Goal: Transaction & Acquisition: Obtain resource

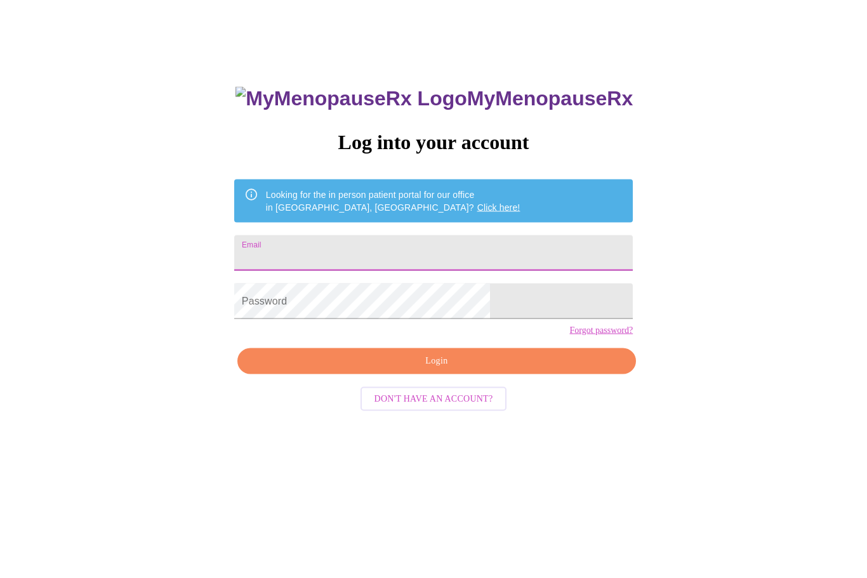
scroll to position [55, 0]
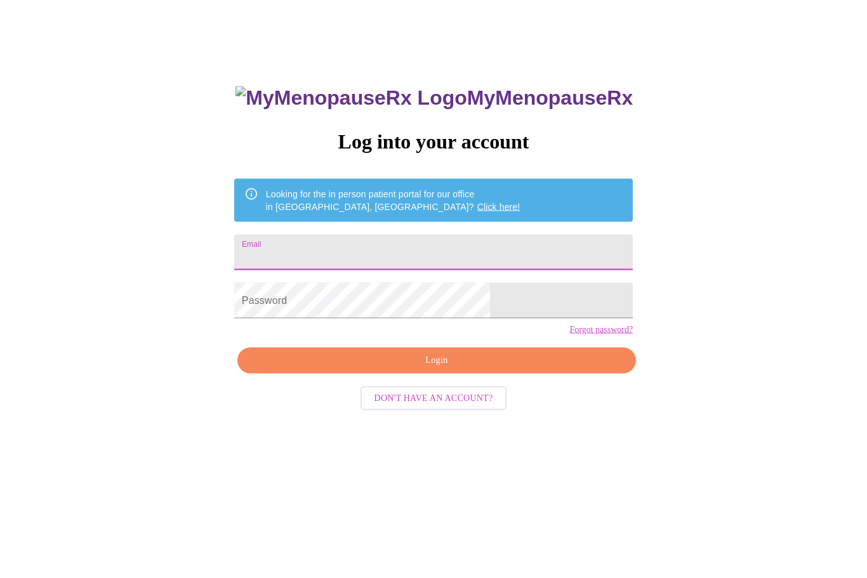
type input "[EMAIL_ADDRESS][DOMAIN_NAME]"
click at [478, 374] on button "Login" at bounding box center [436, 361] width 399 height 26
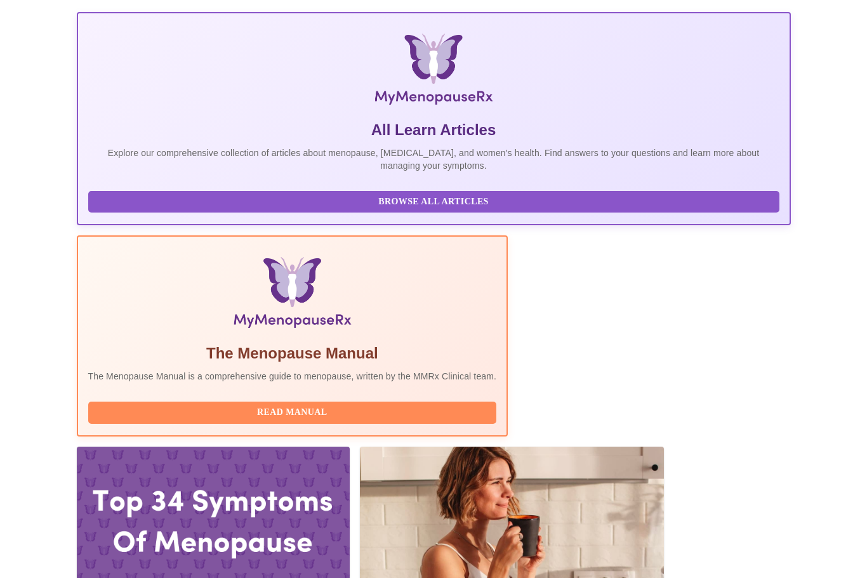
scroll to position [201, 0]
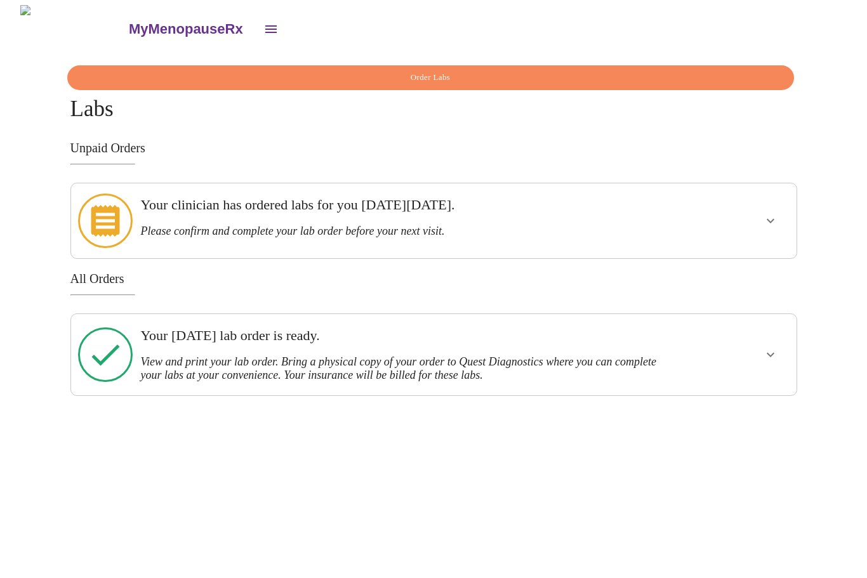
click at [768, 217] on icon "show more" at bounding box center [770, 220] width 15 height 15
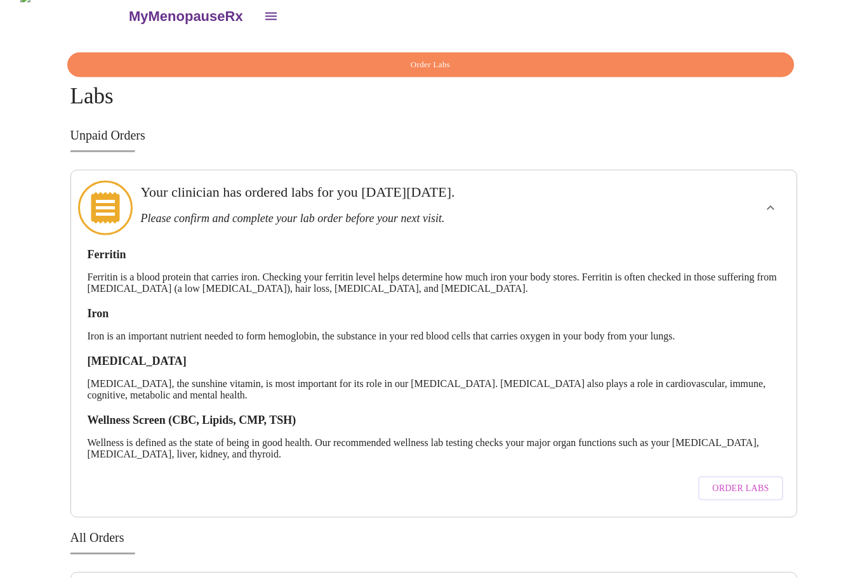
scroll to position [52, 0]
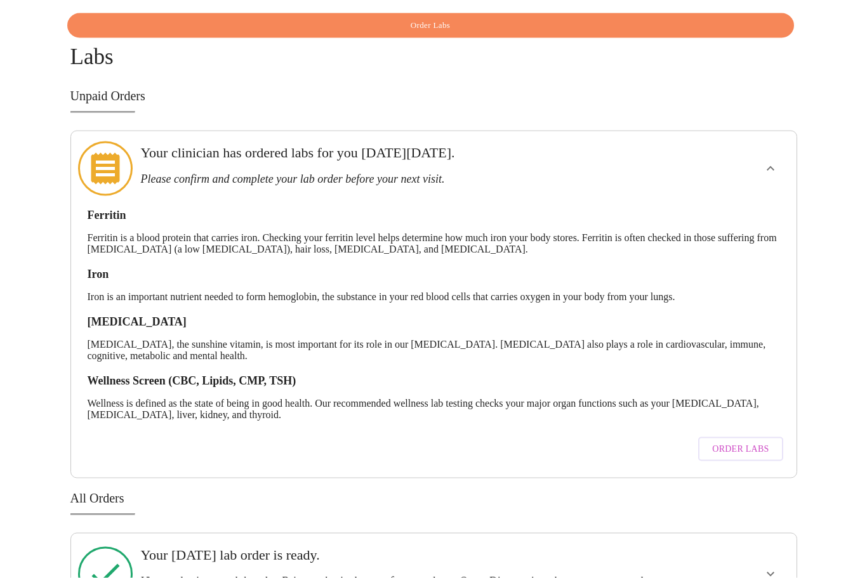
click at [736, 440] on button "Order Labs" at bounding box center [740, 449] width 84 height 25
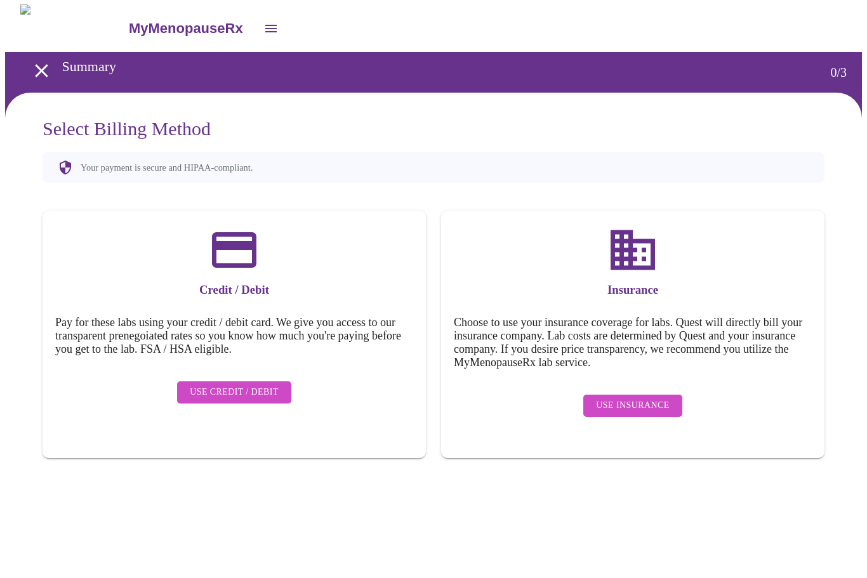
click at [637, 399] on span "Use Insurance" at bounding box center [632, 407] width 73 height 16
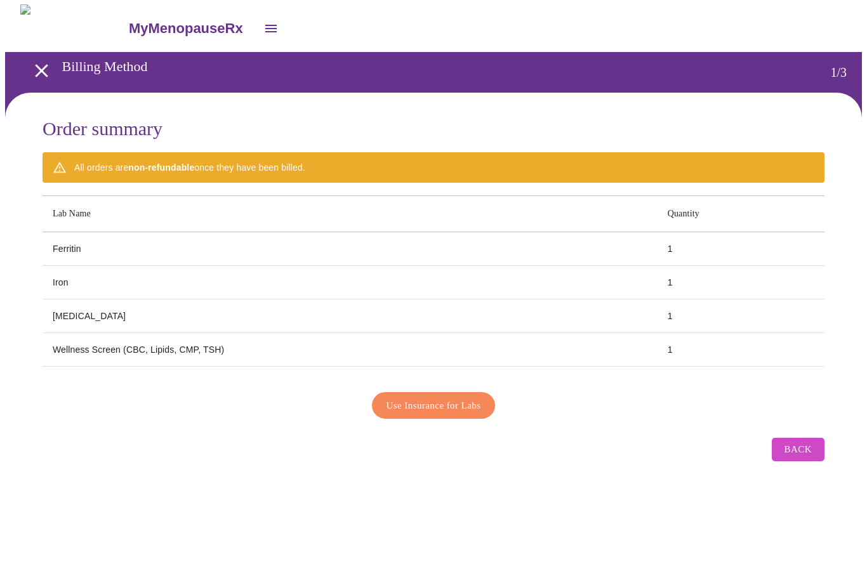
click at [465, 402] on span "Use Insurance for Labs" at bounding box center [434, 406] width 95 height 17
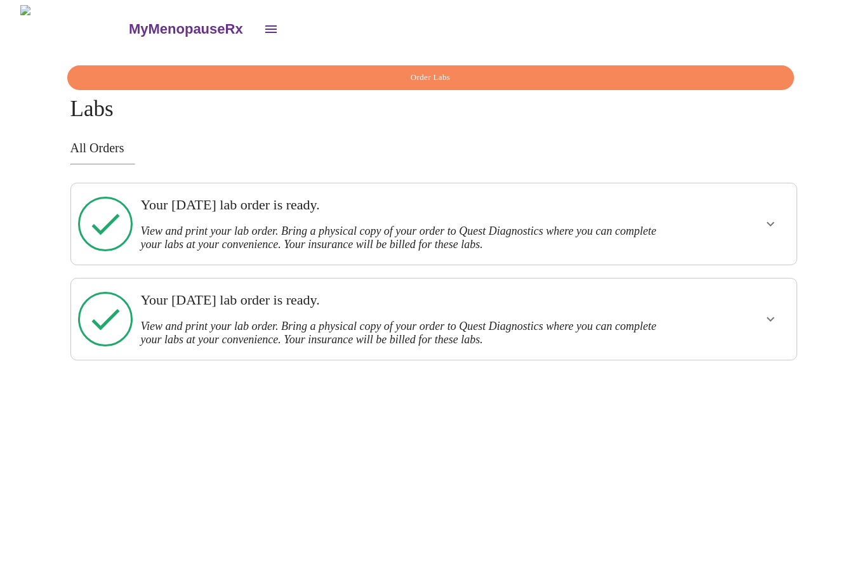
click at [780, 319] on button "show more" at bounding box center [770, 319] width 30 height 30
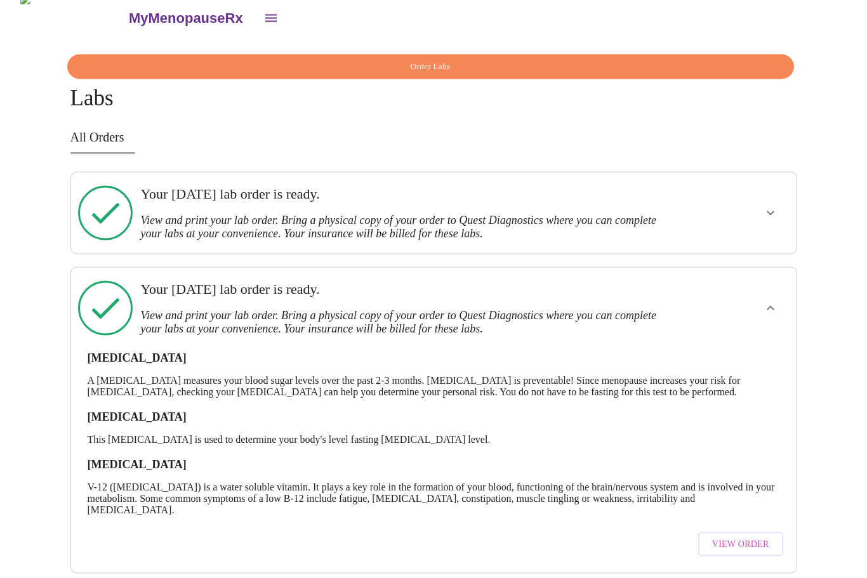
scroll to position [42, 0]
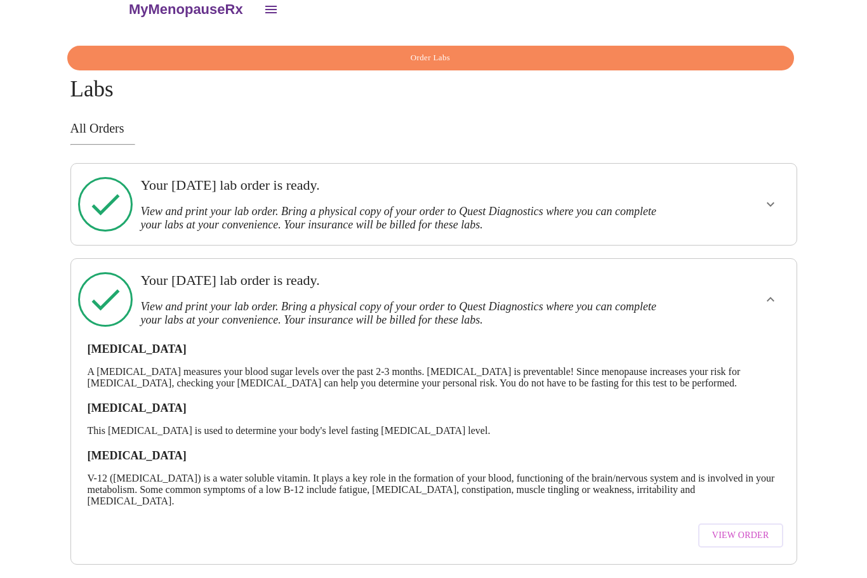
click at [747, 529] on span "View Order" at bounding box center [740, 537] width 57 height 16
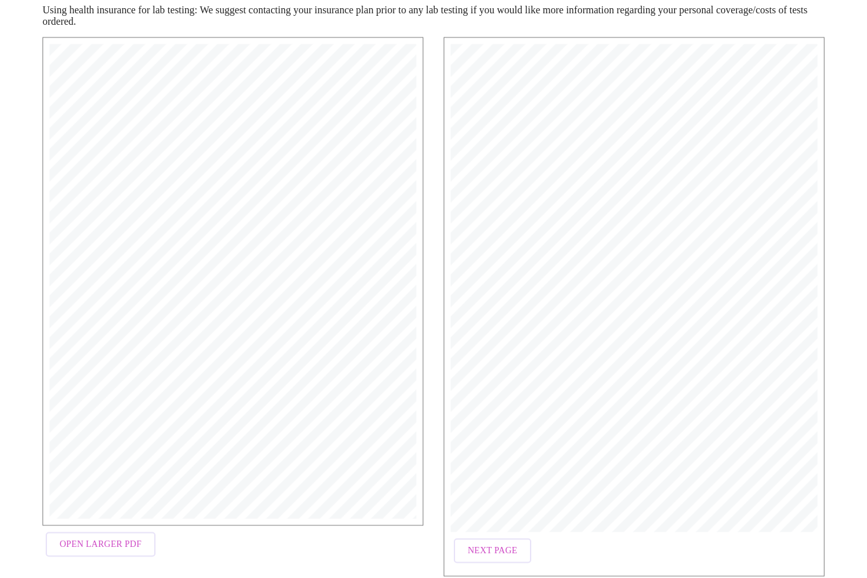
scroll to position [201, 0]
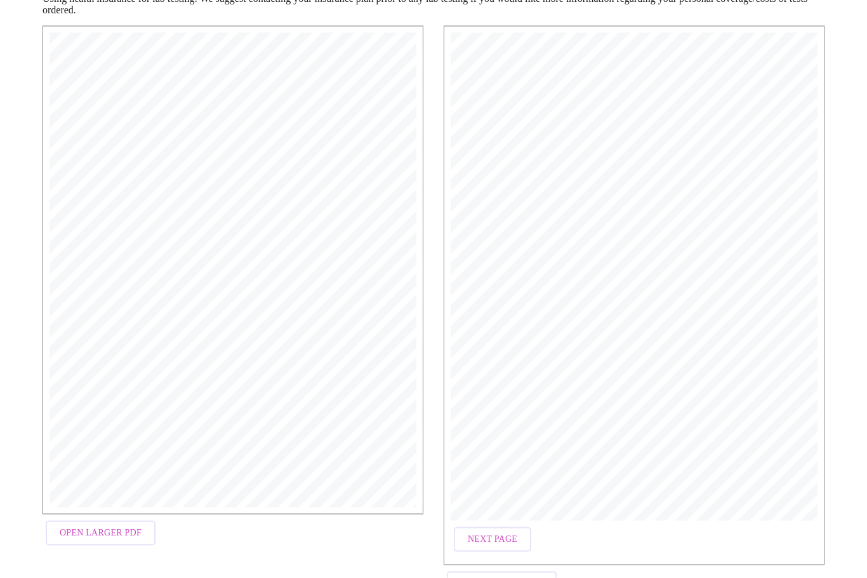
click at [125, 528] on span "Open Larger PDF" at bounding box center [101, 534] width 82 height 16
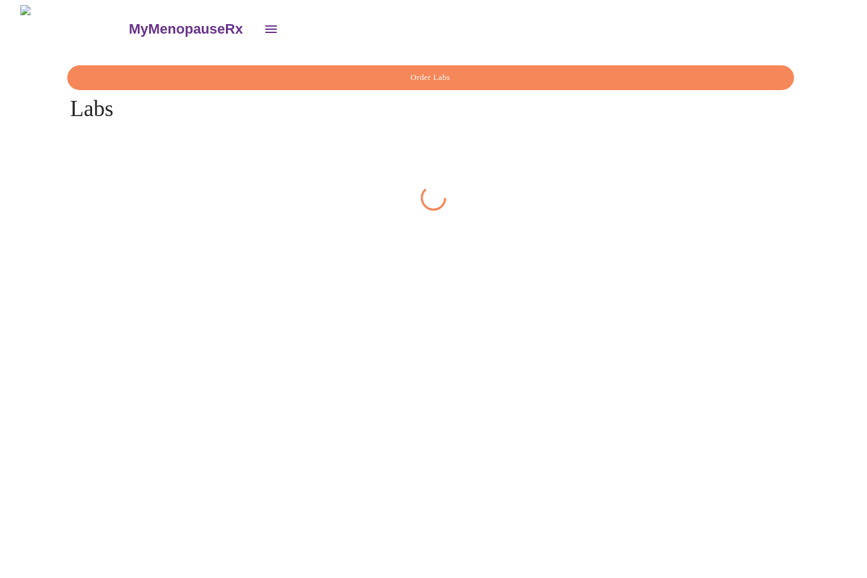
scroll to position [42, 0]
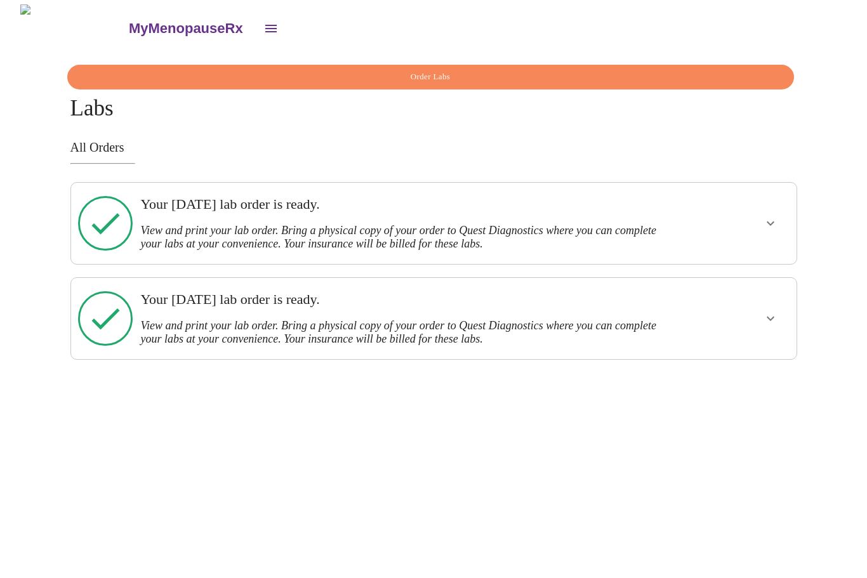
click at [768, 304] on button "show more" at bounding box center [770, 319] width 30 height 30
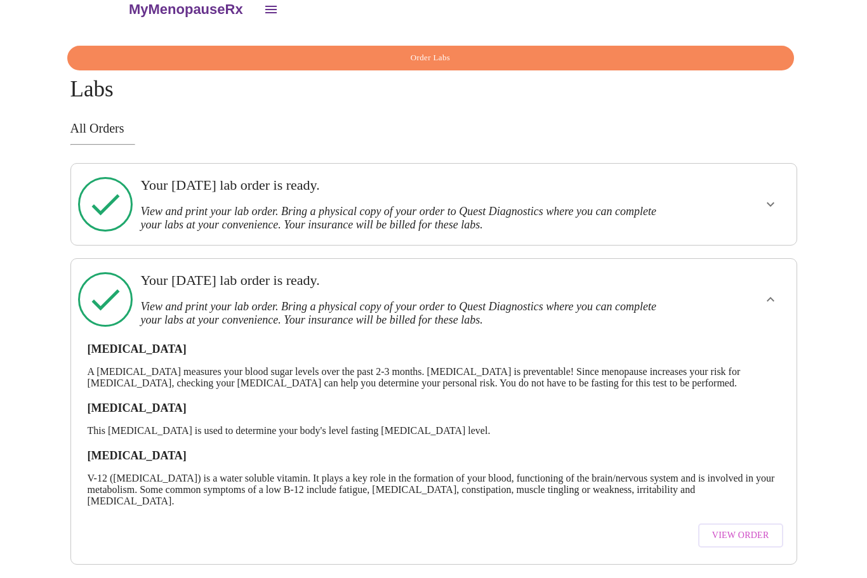
click at [776, 197] on icon "show more" at bounding box center [770, 204] width 15 height 15
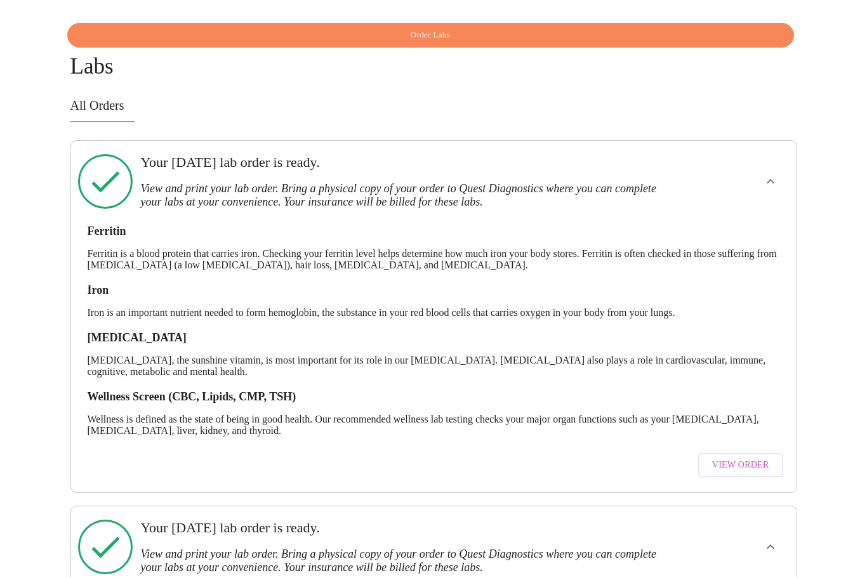
scroll to position [43, 0]
click at [750, 458] on span "View Order" at bounding box center [740, 466] width 57 height 16
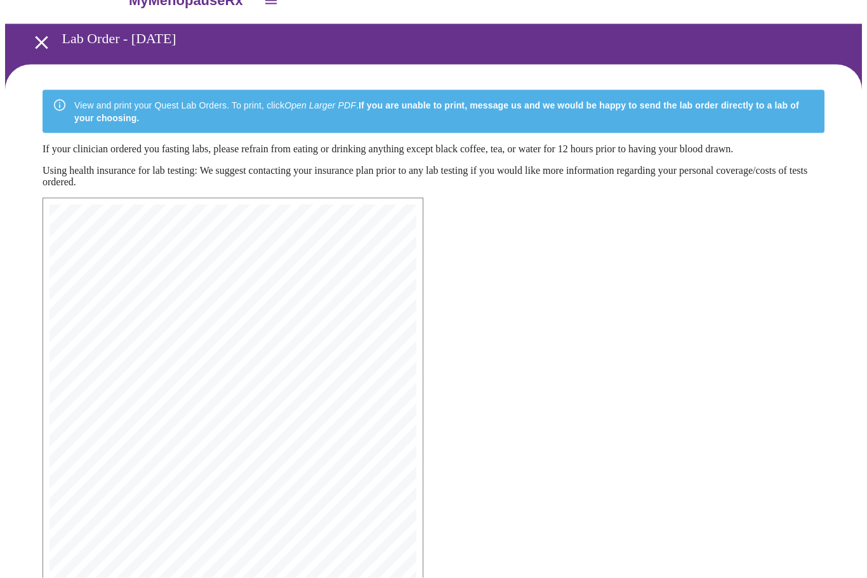
scroll to position [159, 0]
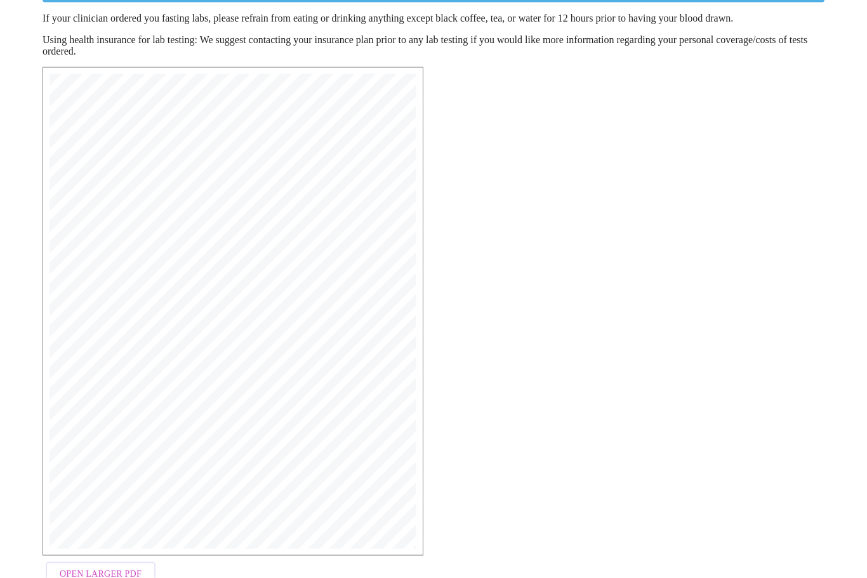
click at [117, 576] on span "Open Larger PDF" at bounding box center [101, 575] width 82 height 16
click at [124, 578] on span "Open Larger PDF" at bounding box center [101, 575] width 82 height 16
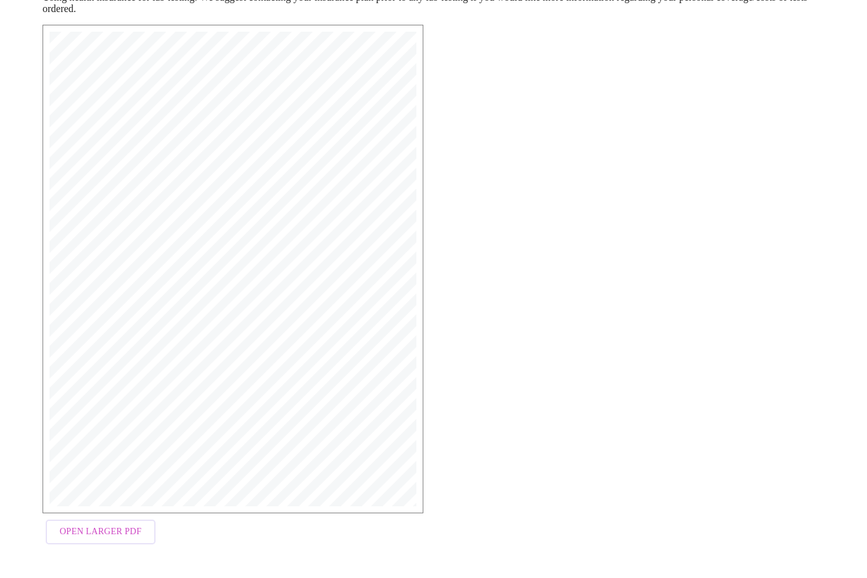
scroll to position [201, 0]
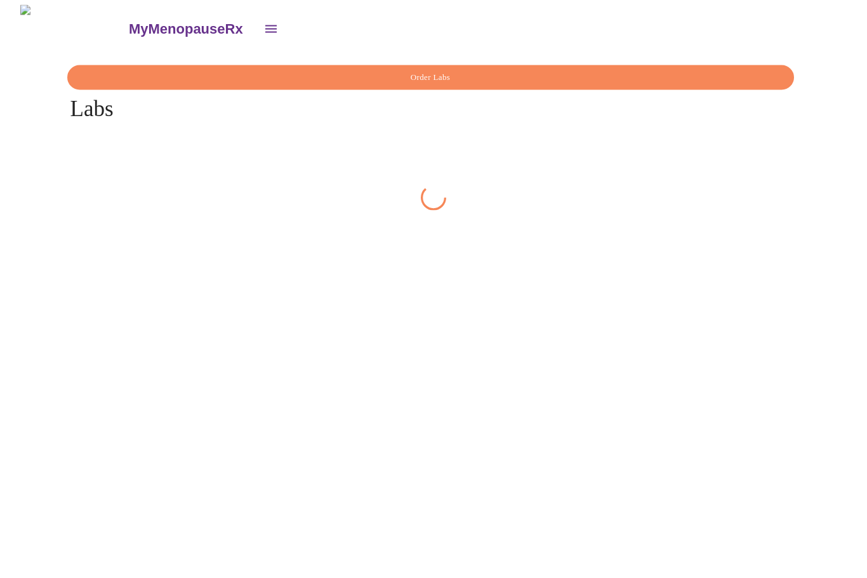
scroll to position [42, 0]
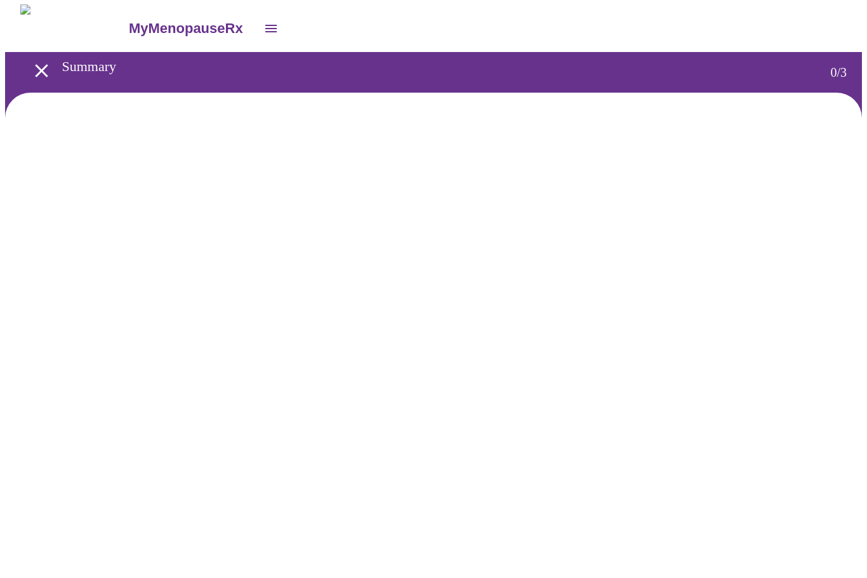
click at [30, 68] on icon "open drawer" at bounding box center [41, 71] width 22 height 22
